Goal: Task Accomplishment & Management: Manage account settings

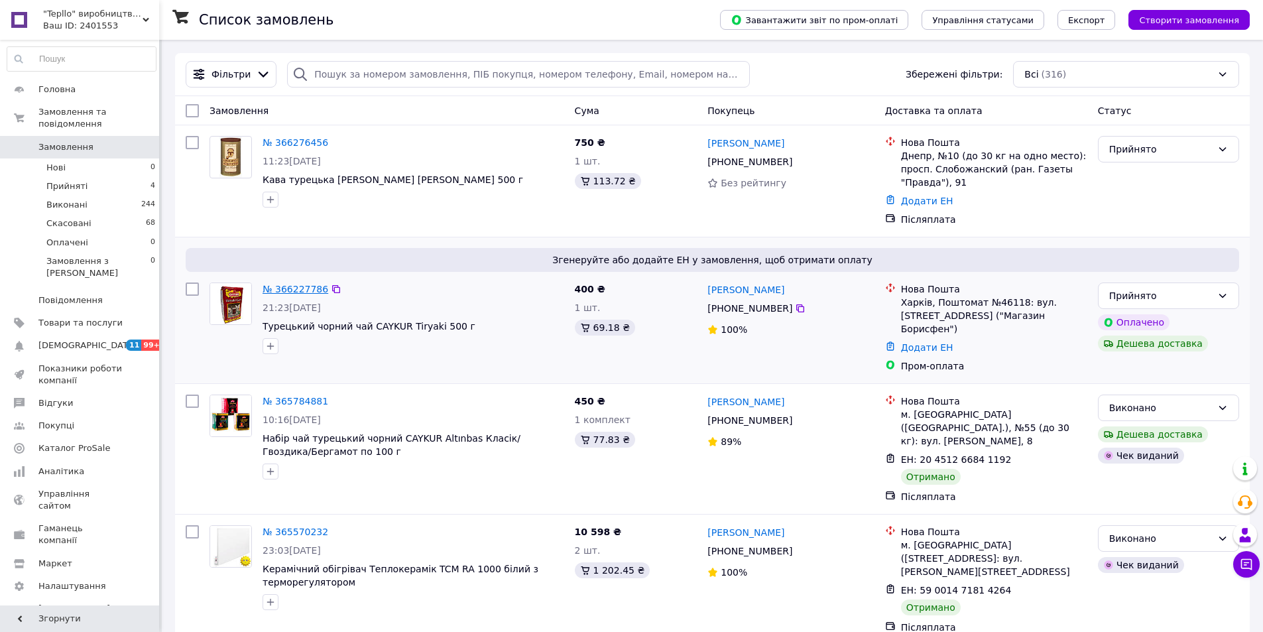
click at [293, 291] on link "№ 366227786" at bounding box center [295, 289] width 66 height 11
click at [287, 150] on div "№ 366276456" at bounding box center [295, 143] width 68 height 16
click at [290, 144] on link "№ 366276456" at bounding box center [295, 142] width 66 height 11
click at [302, 284] on link "№ 366227786" at bounding box center [295, 289] width 66 height 11
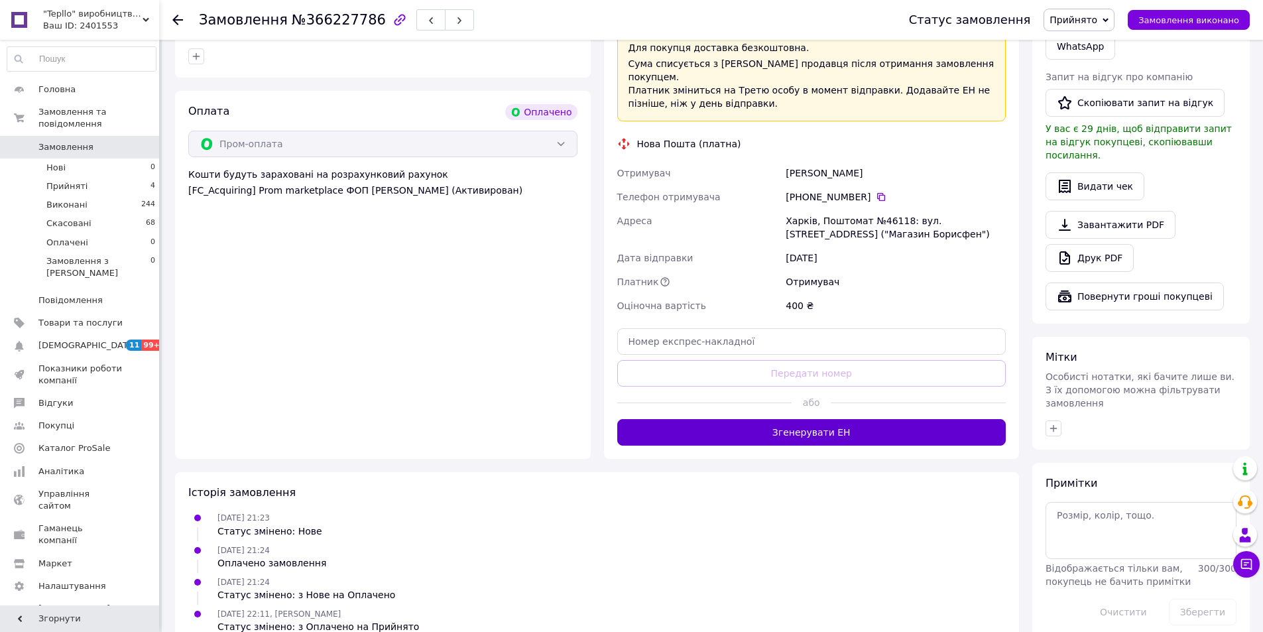
scroll to position [670, 0]
click at [833, 418] on button "Згенерувати ЕН" at bounding box center [811, 431] width 389 height 27
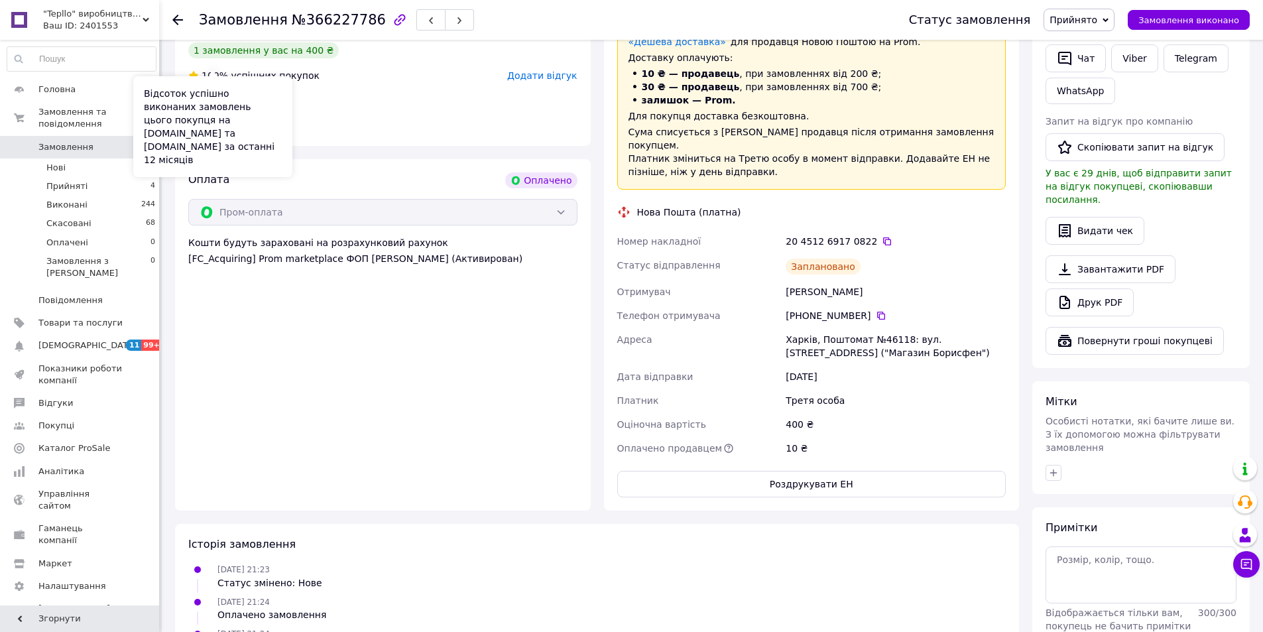
scroll to position [537, 0]
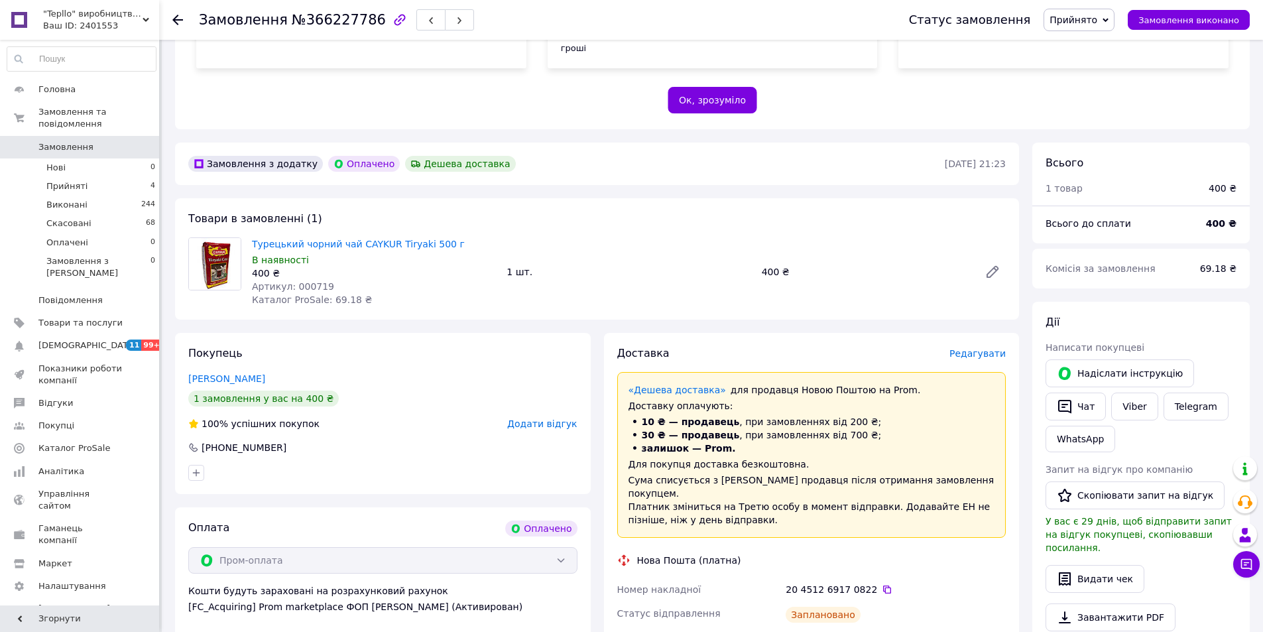
scroll to position [717, 0]
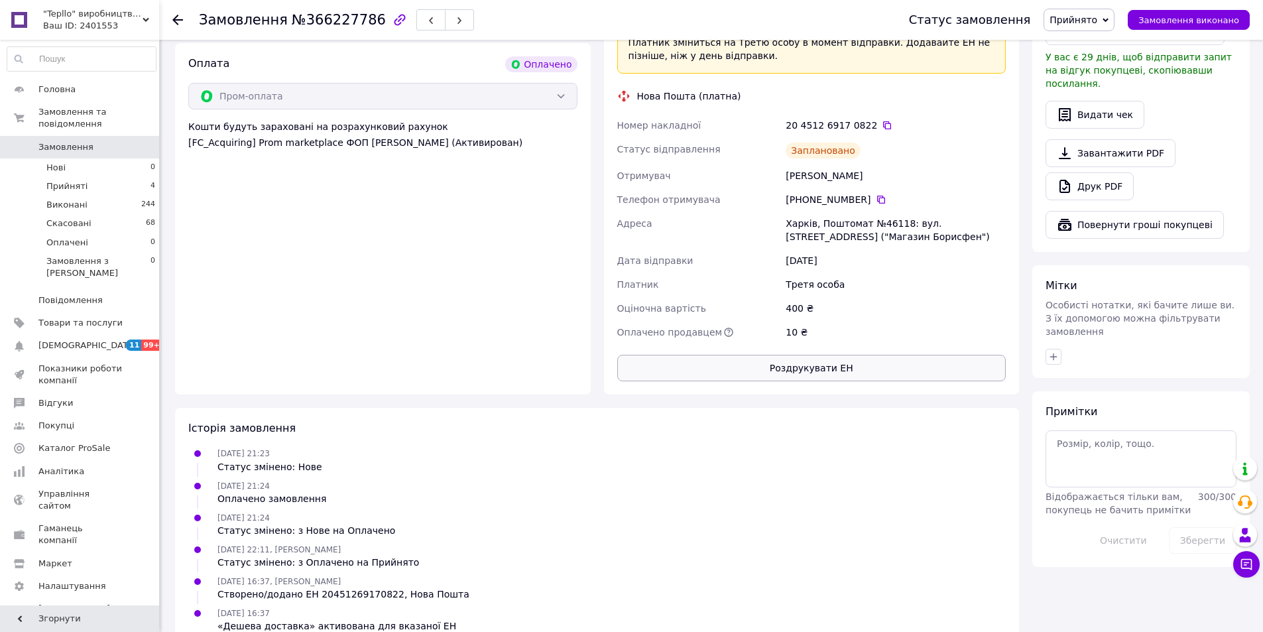
click at [814, 355] on button "Роздрукувати ЕН" at bounding box center [811, 368] width 389 height 27
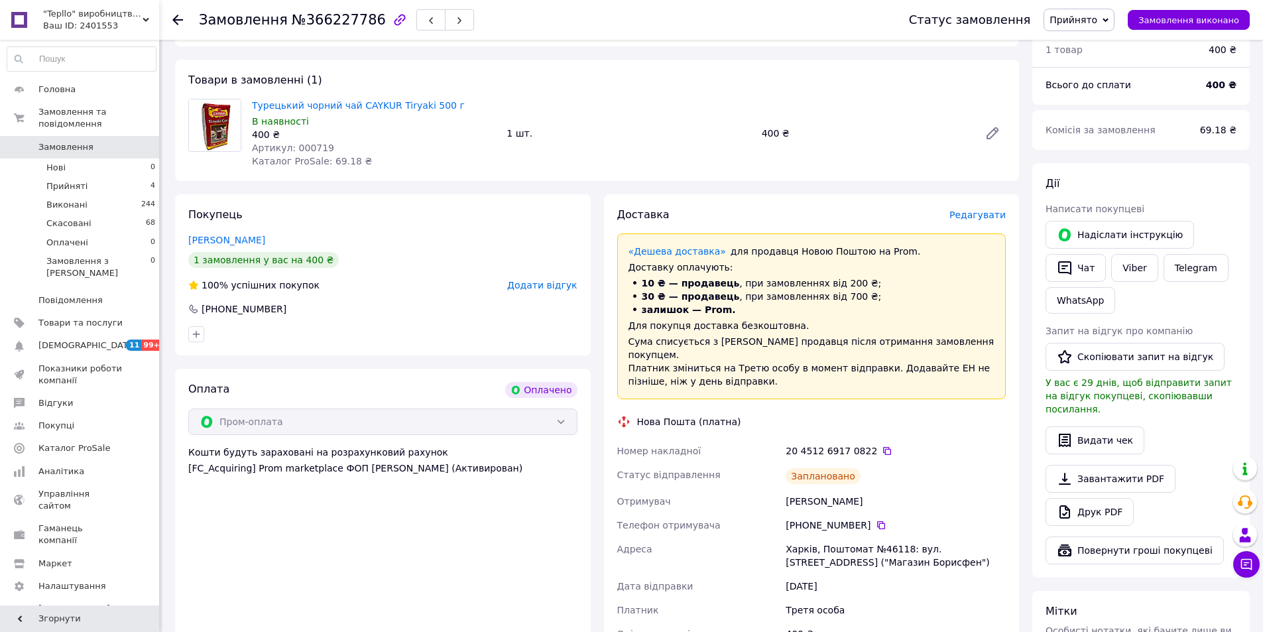
scroll to position [385, 0]
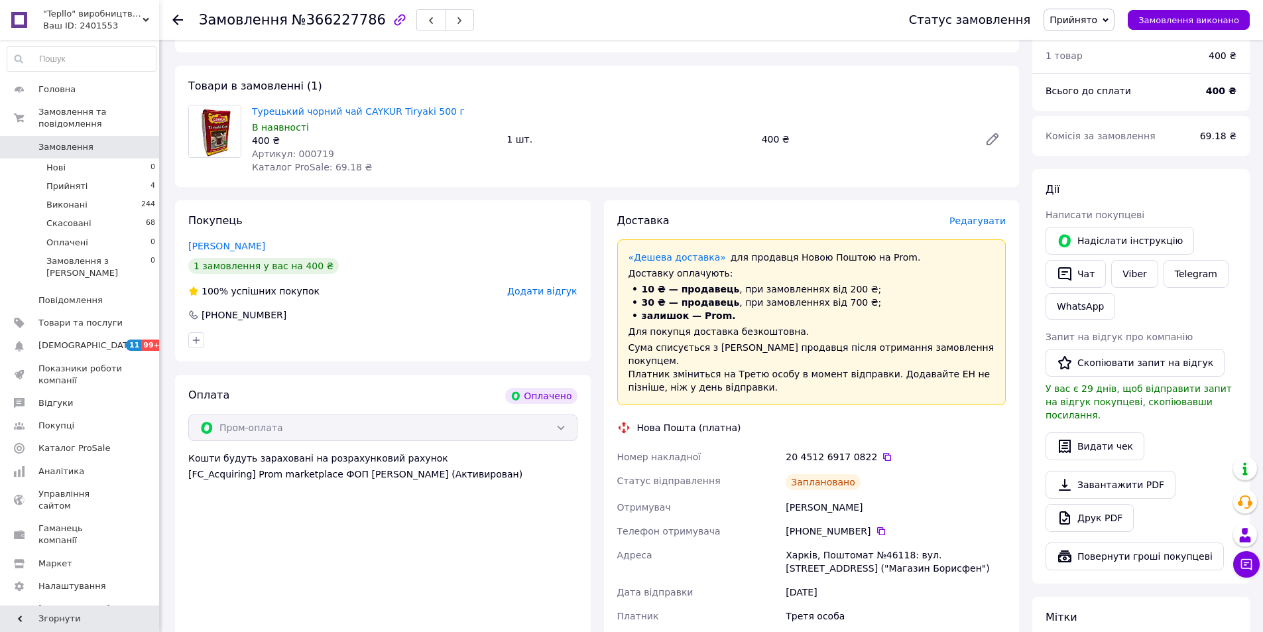
drag, startPoint x: 180, startPoint y: 20, endPoint x: 187, endPoint y: 80, distance: 60.8
click at [179, 20] on use at bounding box center [177, 20] width 11 height 11
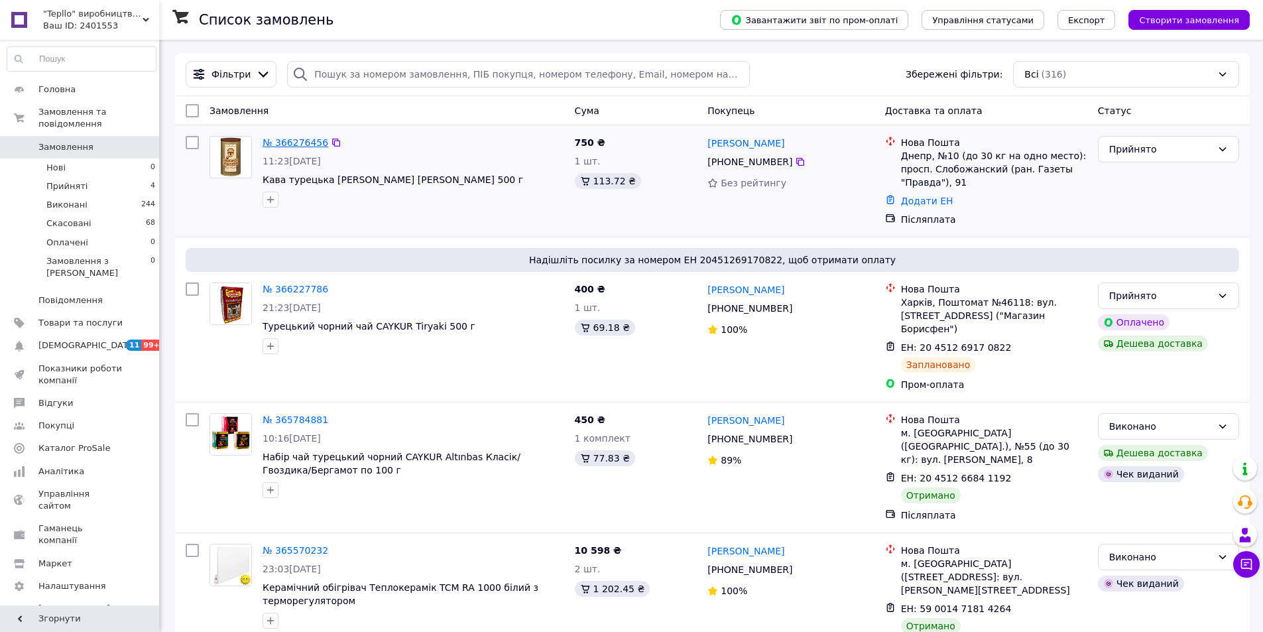
click at [294, 144] on link "№ 366276456" at bounding box center [295, 142] width 66 height 11
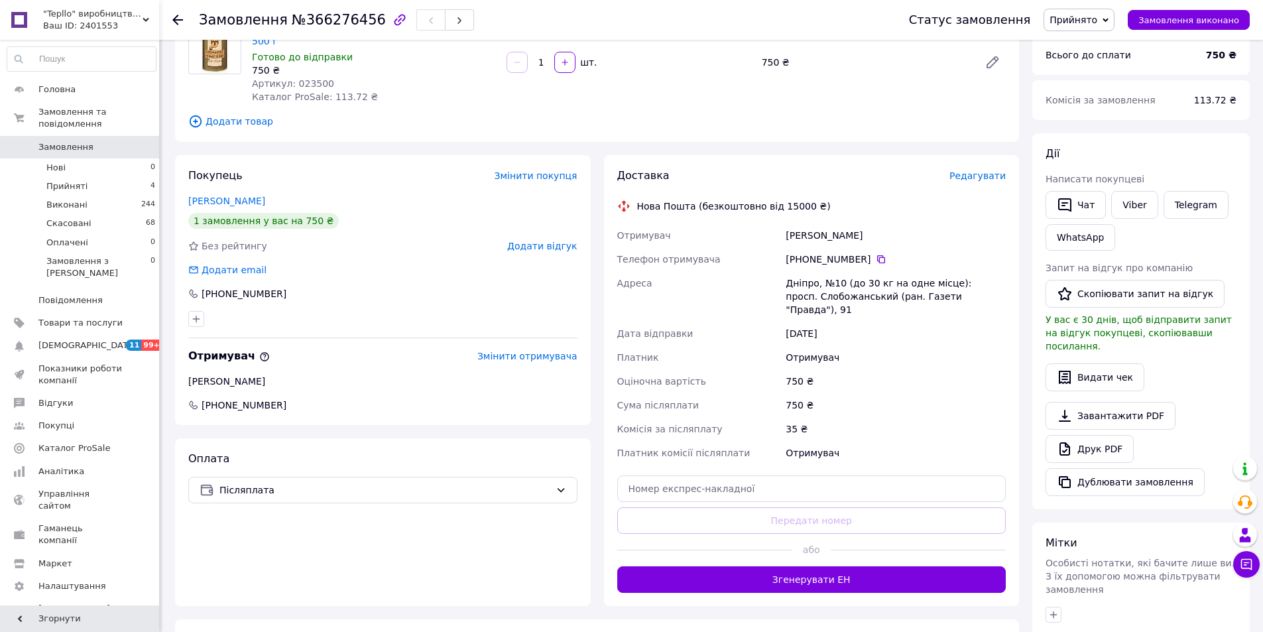
scroll to position [307, 0]
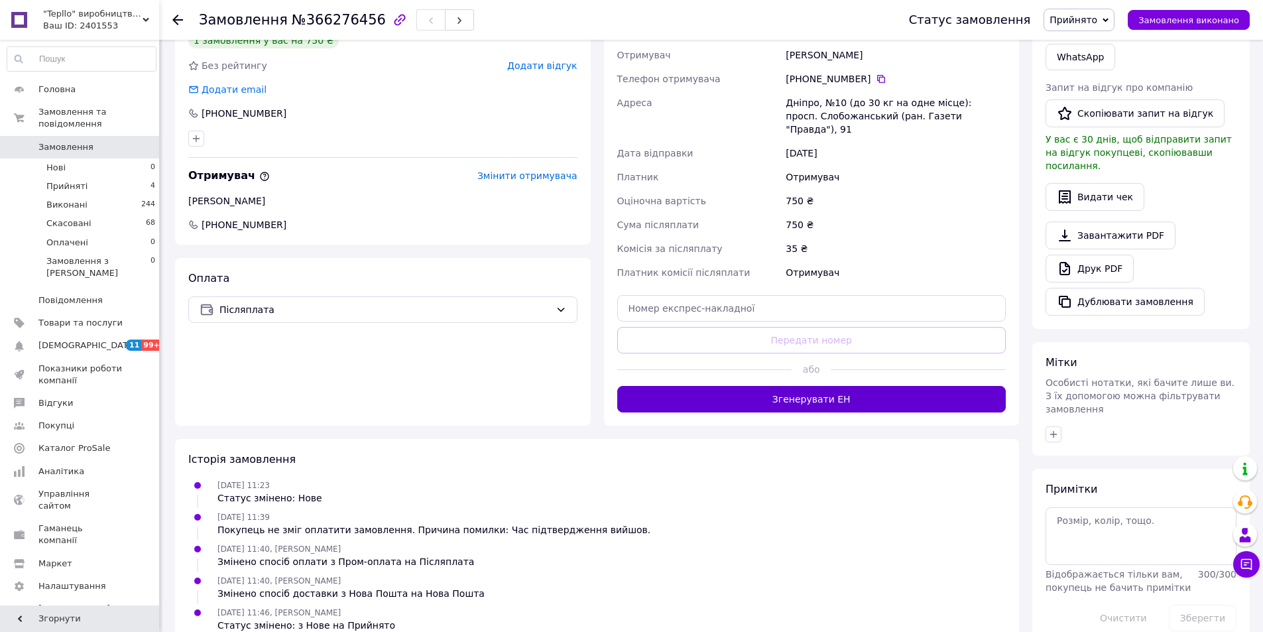
click at [817, 386] on button "Згенерувати ЕН" at bounding box center [811, 399] width 389 height 27
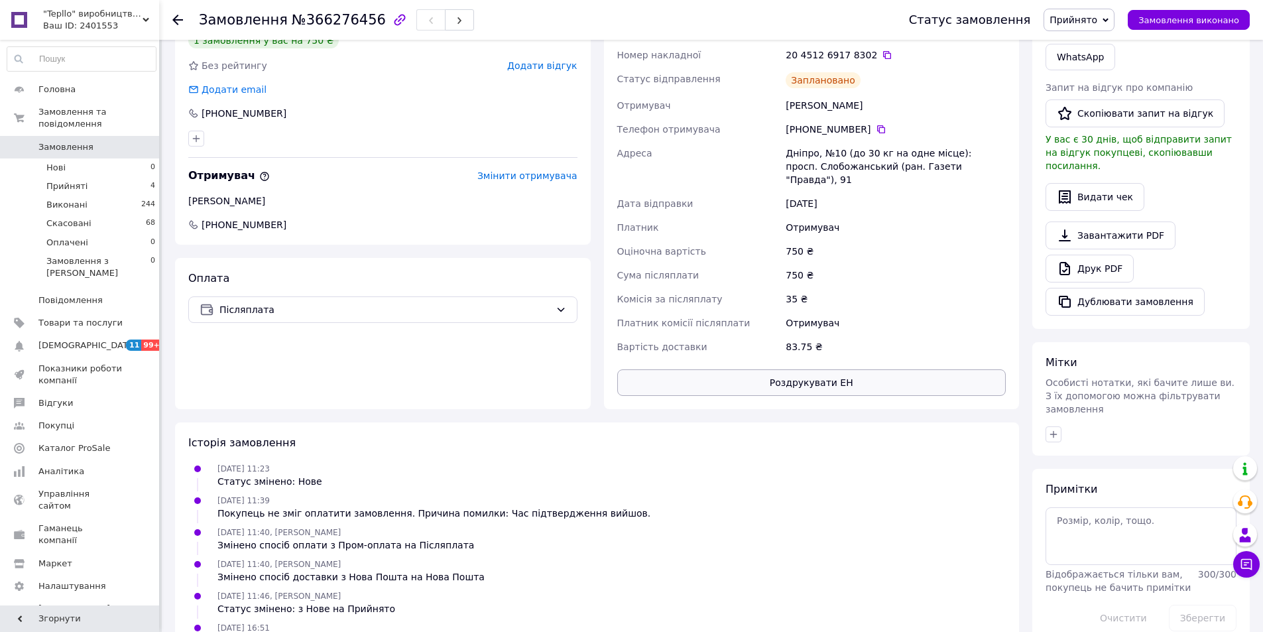
click at [796, 369] on button "Роздрукувати ЕН" at bounding box center [811, 382] width 389 height 27
click at [165, 23] on div "Замовлення №366276456 Статус замовлення Прийнято Виконано Скасовано Оплачено За…" at bounding box center [711, 20] width 1104 height 40
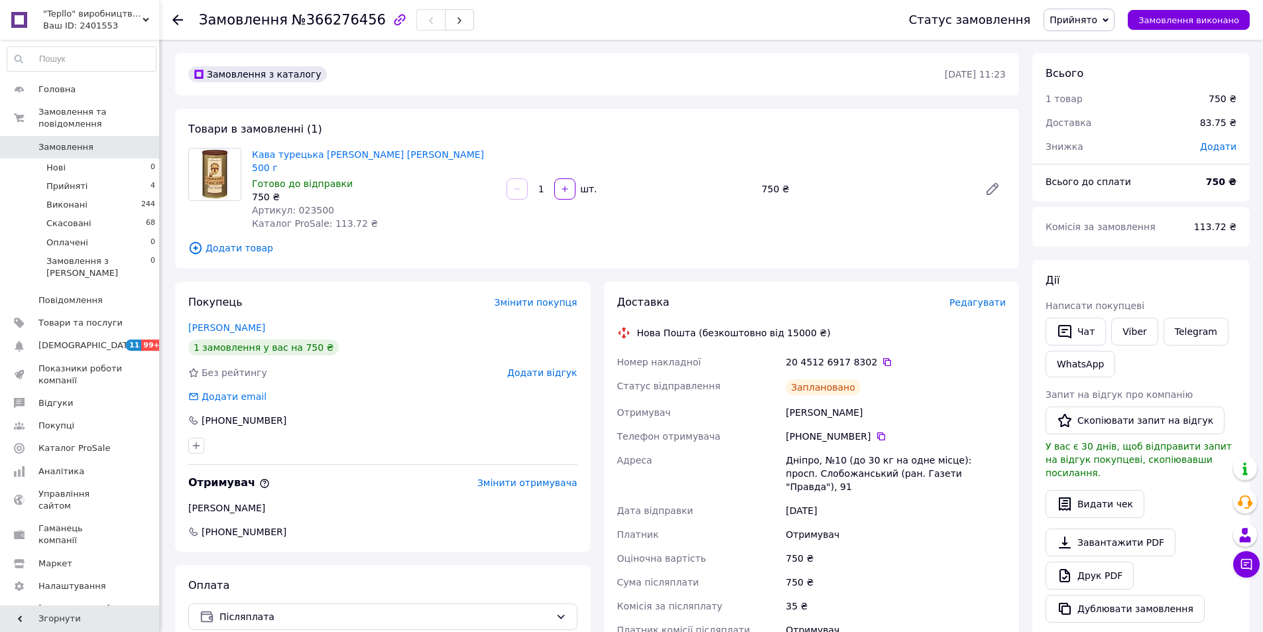
click at [180, 19] on icon at bounding box center [177, 20] width 11 height 11
